Goal: Task Accomplishment & Management: Manage account settings

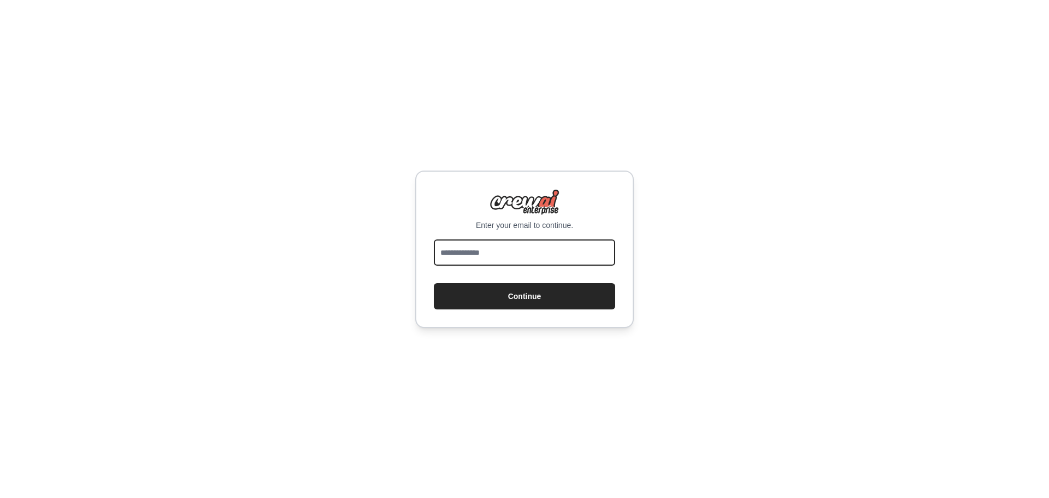
click at [557, 246] on input "email" at bounding box center [524, 252] width 181 height 26
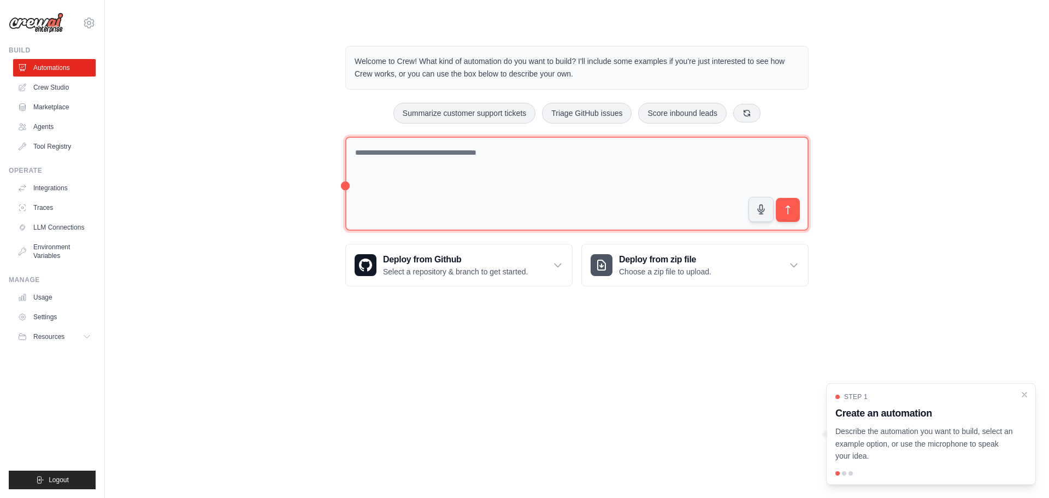
click at [480, 168] on textarea at bounding box center [576, 184] width 463 height 94
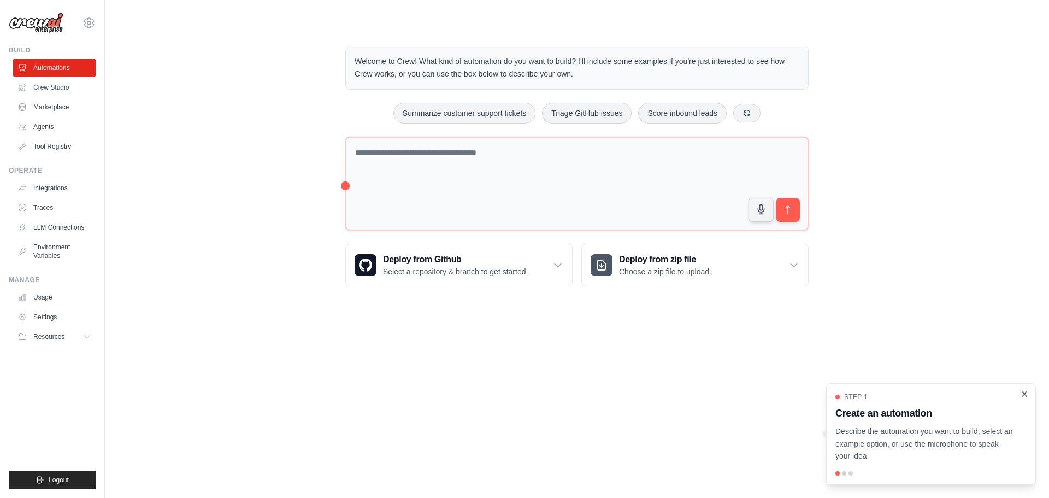
click at [1026, 391] on icon "Close walkthrough" at bounding box center [1024, 394] width 10 height 10
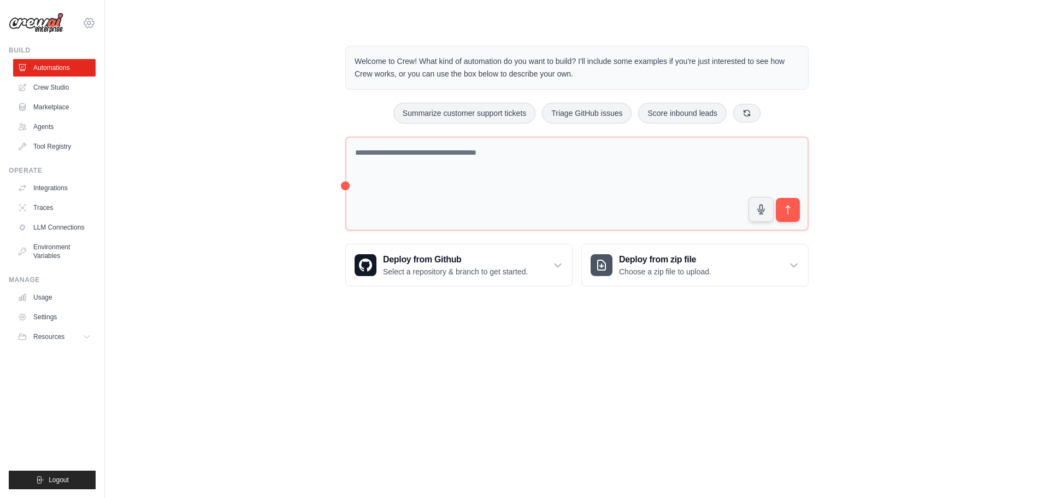
click at [90, 26] on icon at bounding box center [88, 22] width 13 height 13
click at [69, 73] on link "Settings" at bounding box center [89, 74] width 96 height 20
